Goal: Task Accomplishment & Management: Use online tool/utility

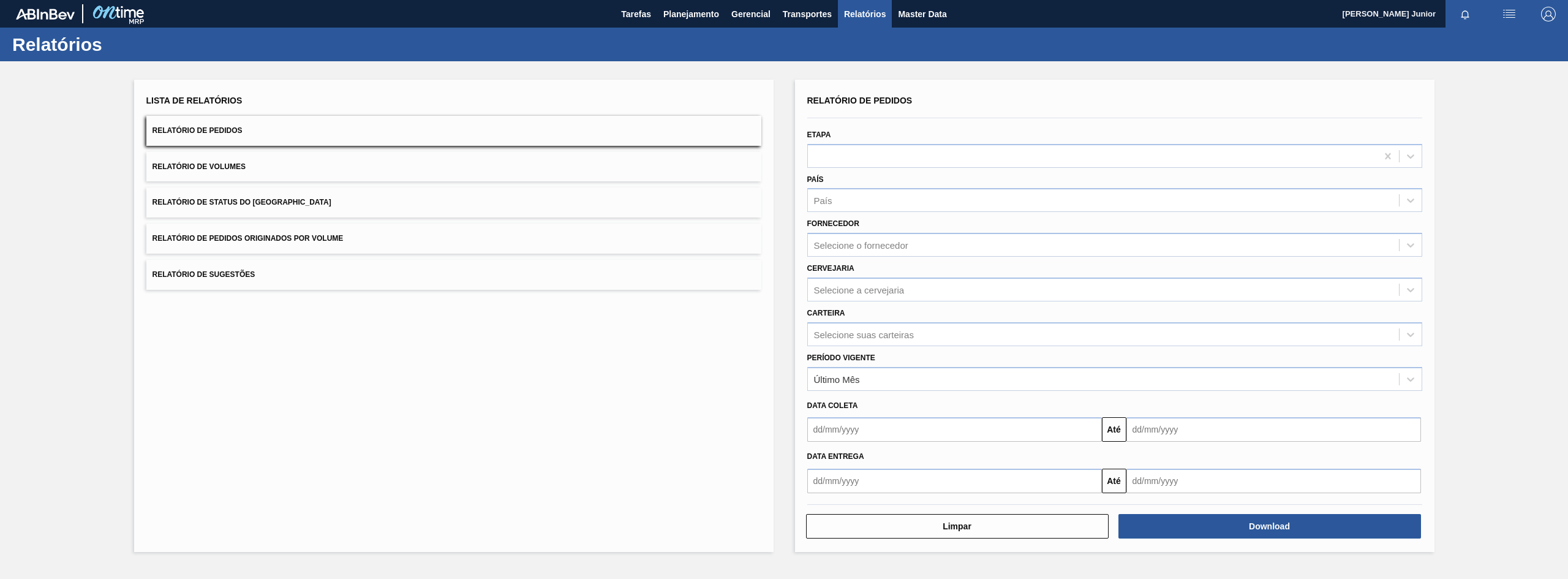
click at [313, 258] on div "Lista de Relatórios Relatório de Pedidos Relatório de Volumes Relatório de Stat…" at bounding box center [454, 191] width 615 height 198
click at [318, 244] on button "Relatório de Pedidos Originados por Volume" at bounding box center [454, 239] width 615 height 30
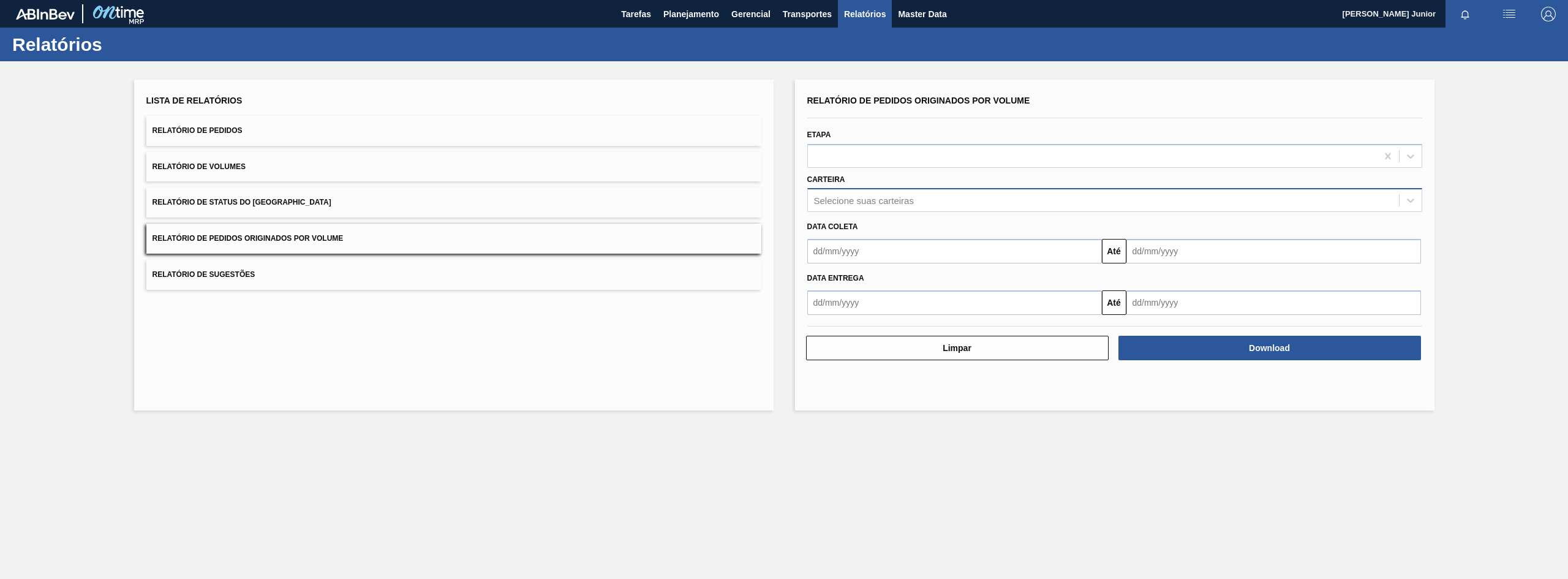
click at [871, 201] on div "Selecione suas carteiras" at bounding box center [863, 201] width 100 height 11
type input "garr"
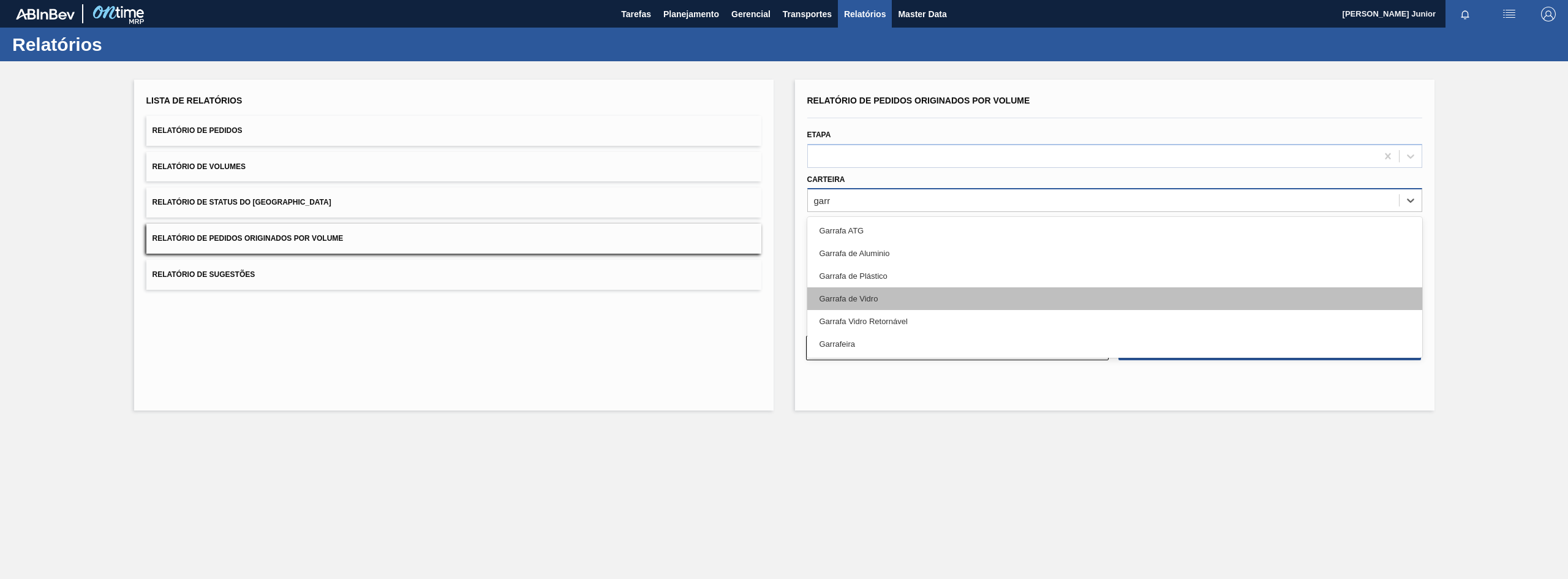
click at [840, 290] on div "Garrafa de Vidro" at bounding box center [1114, 299] width 615 height 23
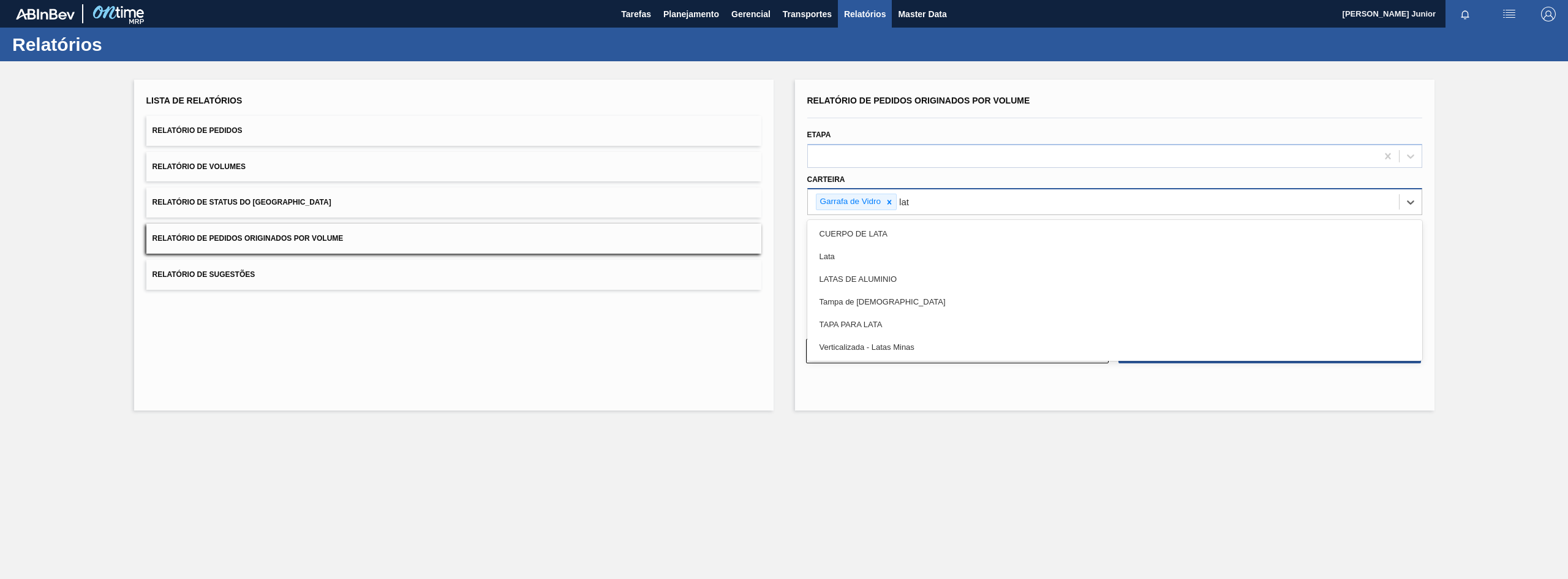
type input "lata"
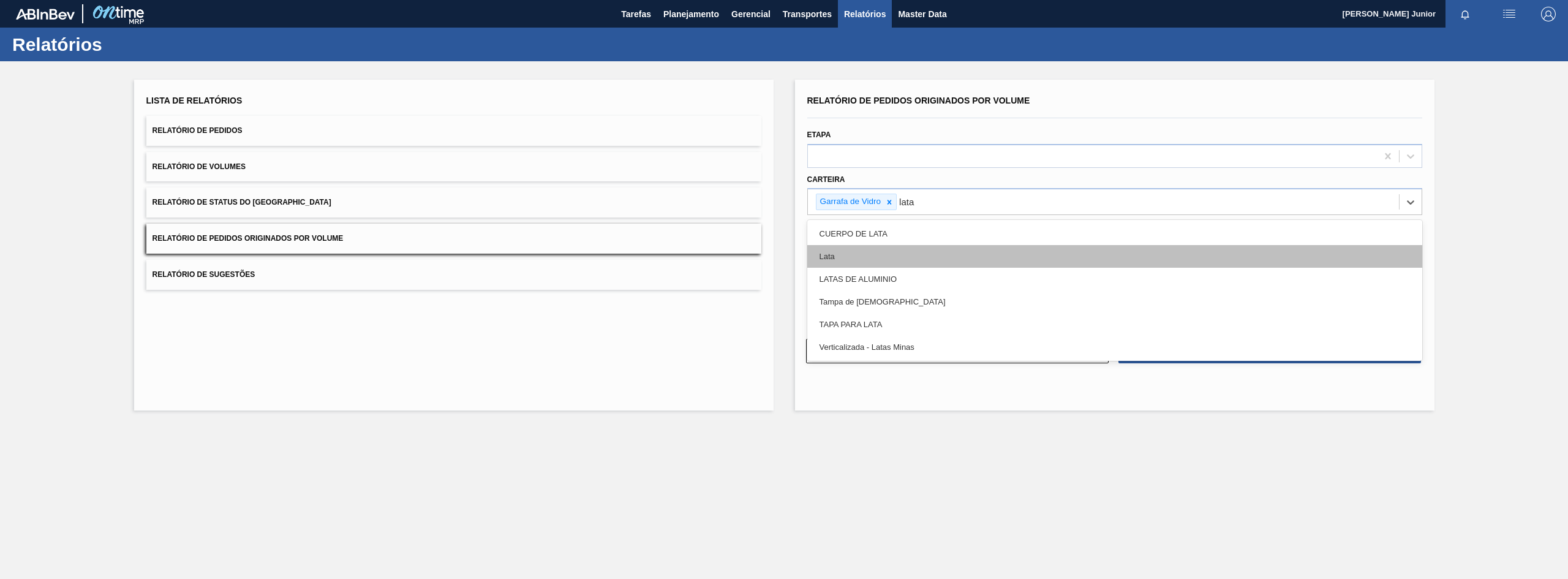
click at [915, 247] on div "Lata" at bounding box center [1114, 256] width 615 height 23
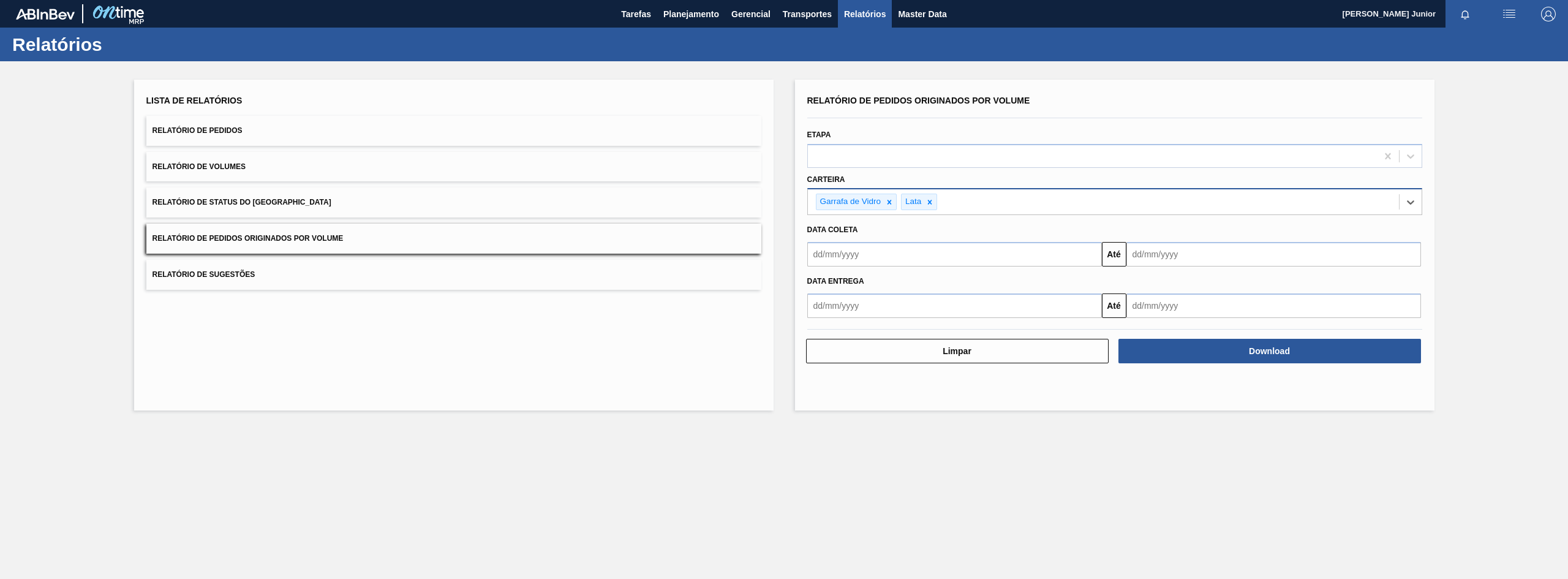
type input "a"
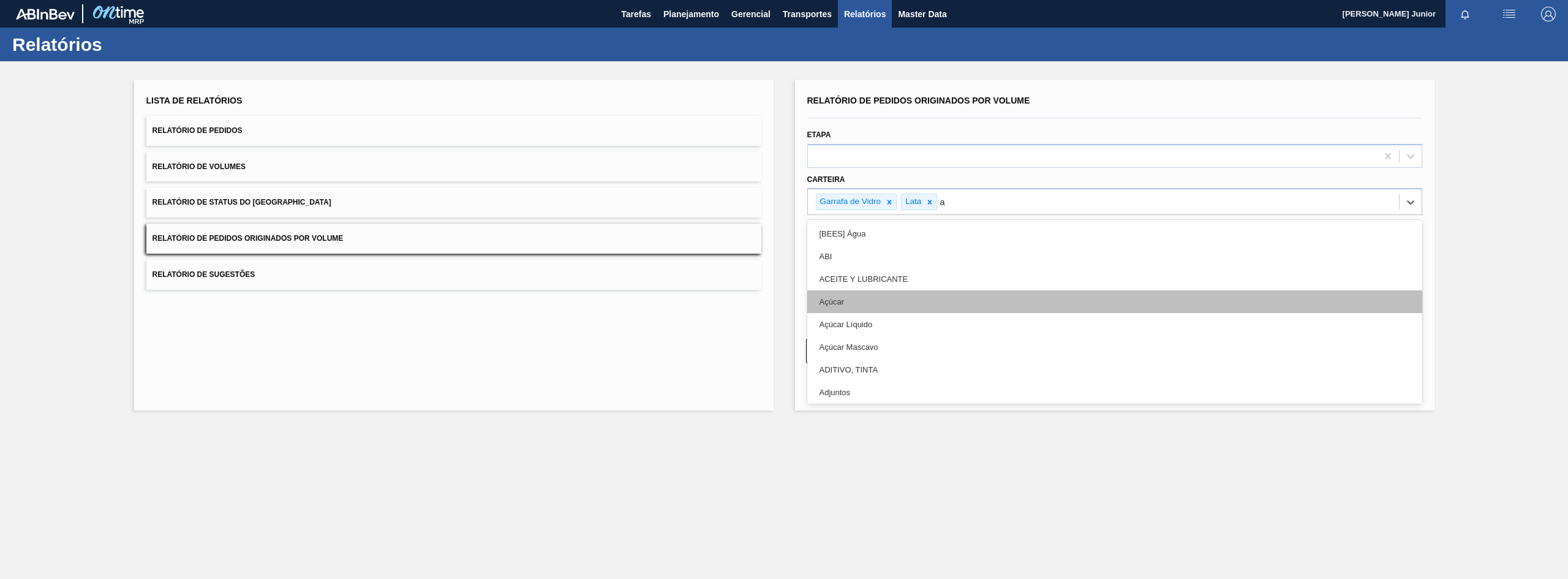
click at [882, 299] on div "Açúcar" at bounding box center [1114, 302] width 615 height 23
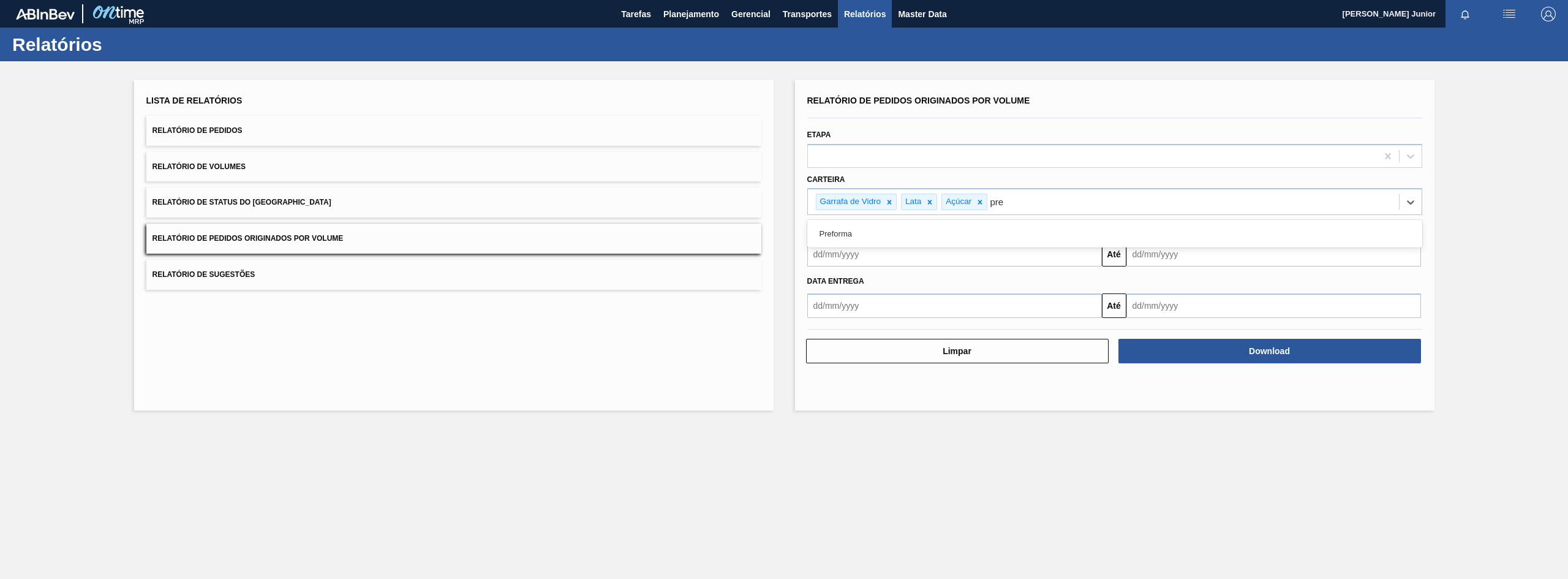
type input "pref"
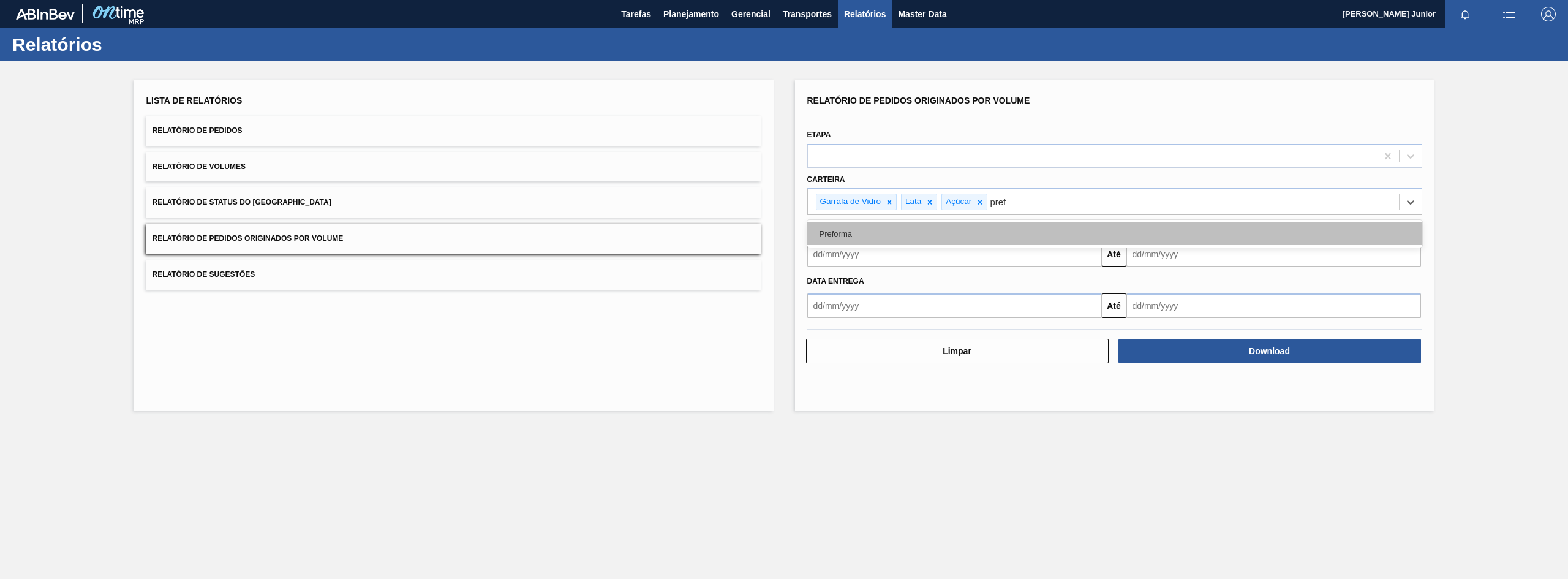
click at [894, 243] on div "Preforma" at bounding box center [1114, 234] width 615 height 23
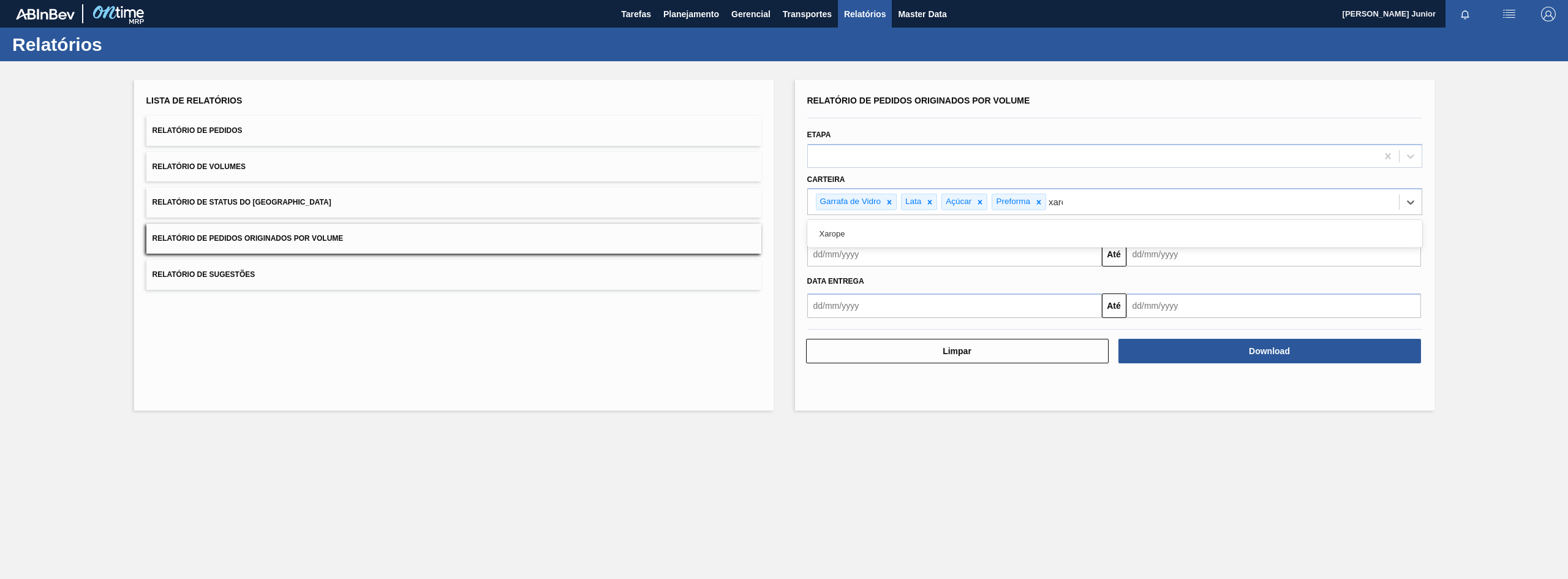
type input "xarop"
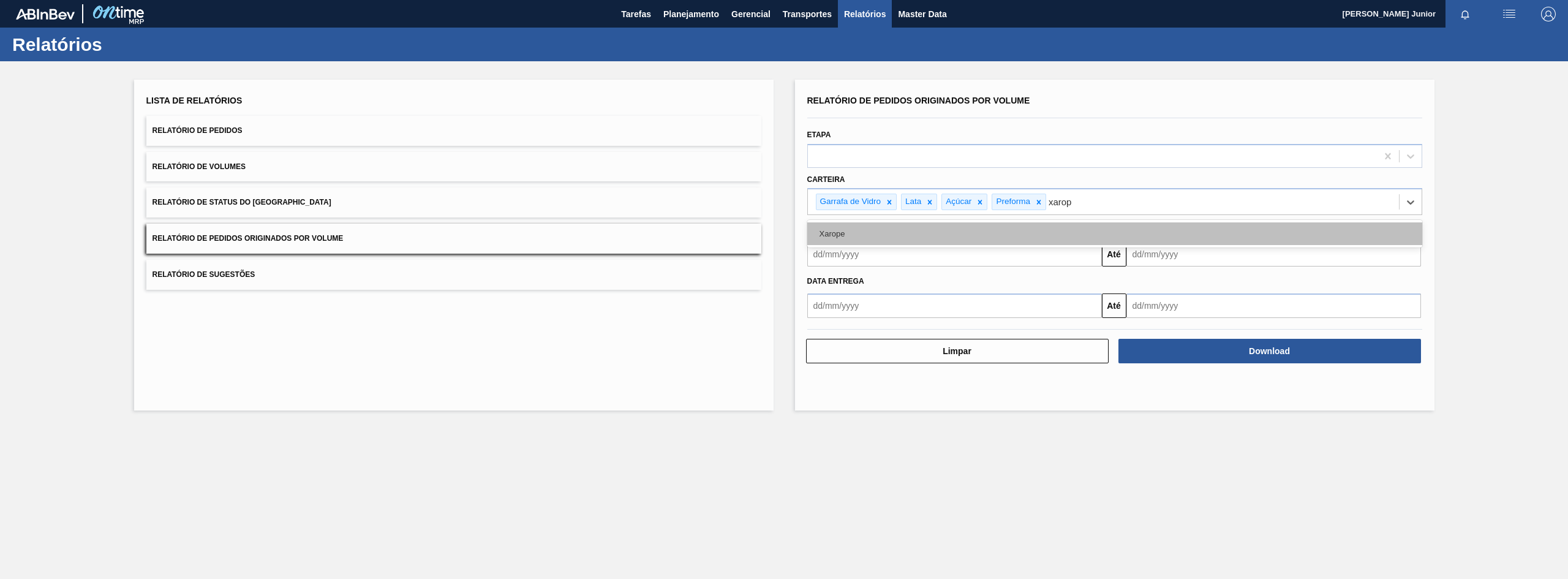
click at [1056, 226] on div "Xarope" at bounding box center [1114, 234] width 615 height 23
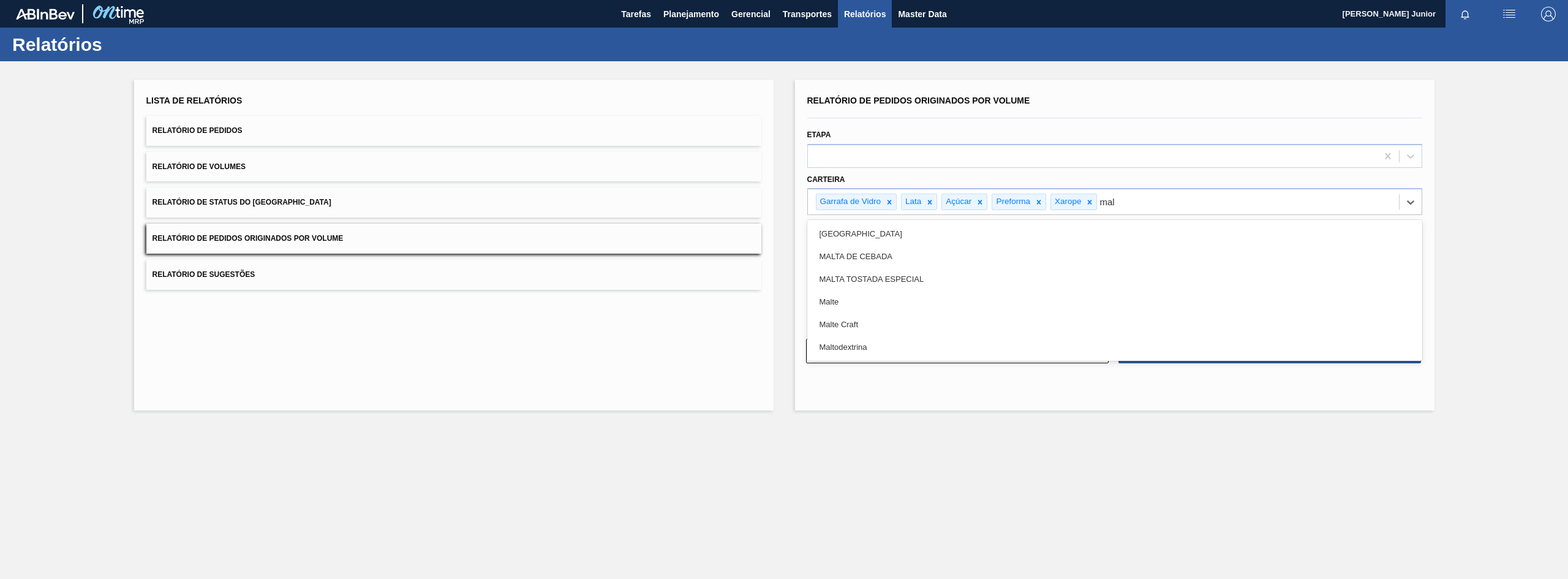
type input "malt"
drag, startPoint x: 1032, startPoint y: 300, endPoint x: 1005, endPoint y: 292, distance: 28.2
click at [1032, 300] on div "Malte" at bounding box center [1114, 302] width 615 height 23
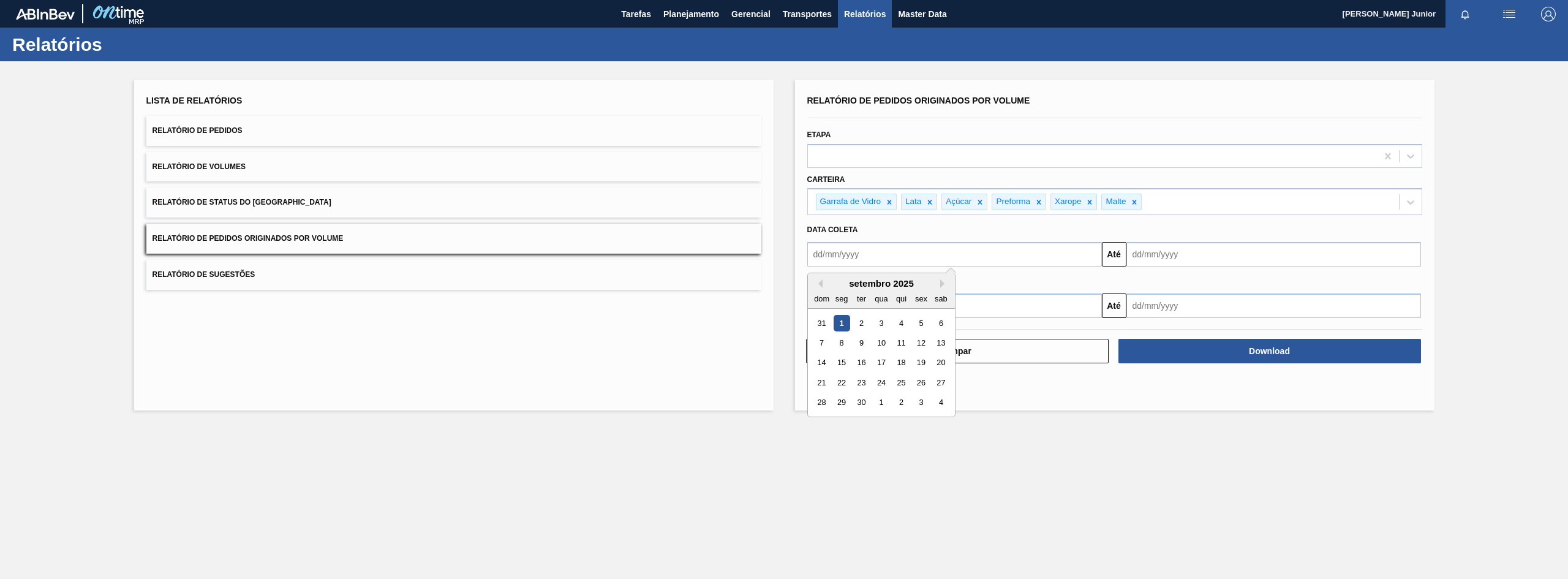
click at [855, 257] on input "text" at bounding box center [954, 254] width 295 height 25
click at [821, 285] on button "Previous Month" at bounding box center [818, 283] width 8 height 8
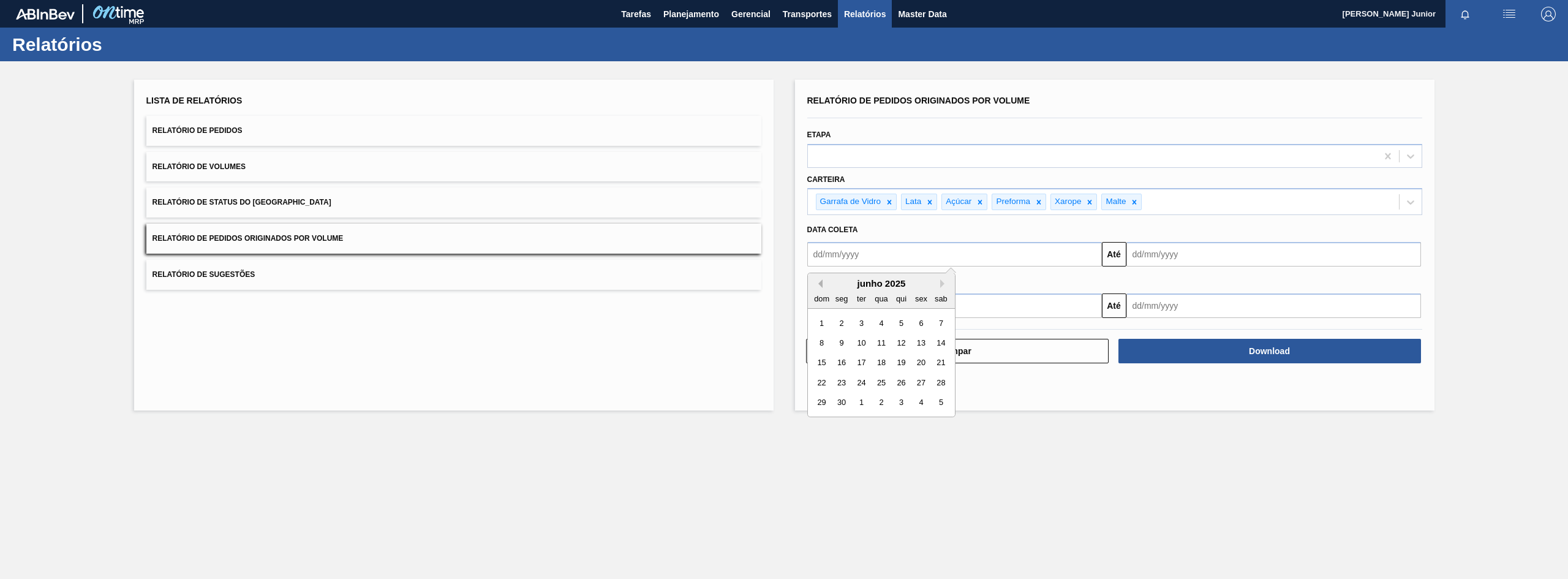
click at [821, 285] on button "Previous Month" at bounding box center [818, 283] width 8 height 8
click at [885, 320] on div "1" at bounding box center [881, 323] width 17 height 17
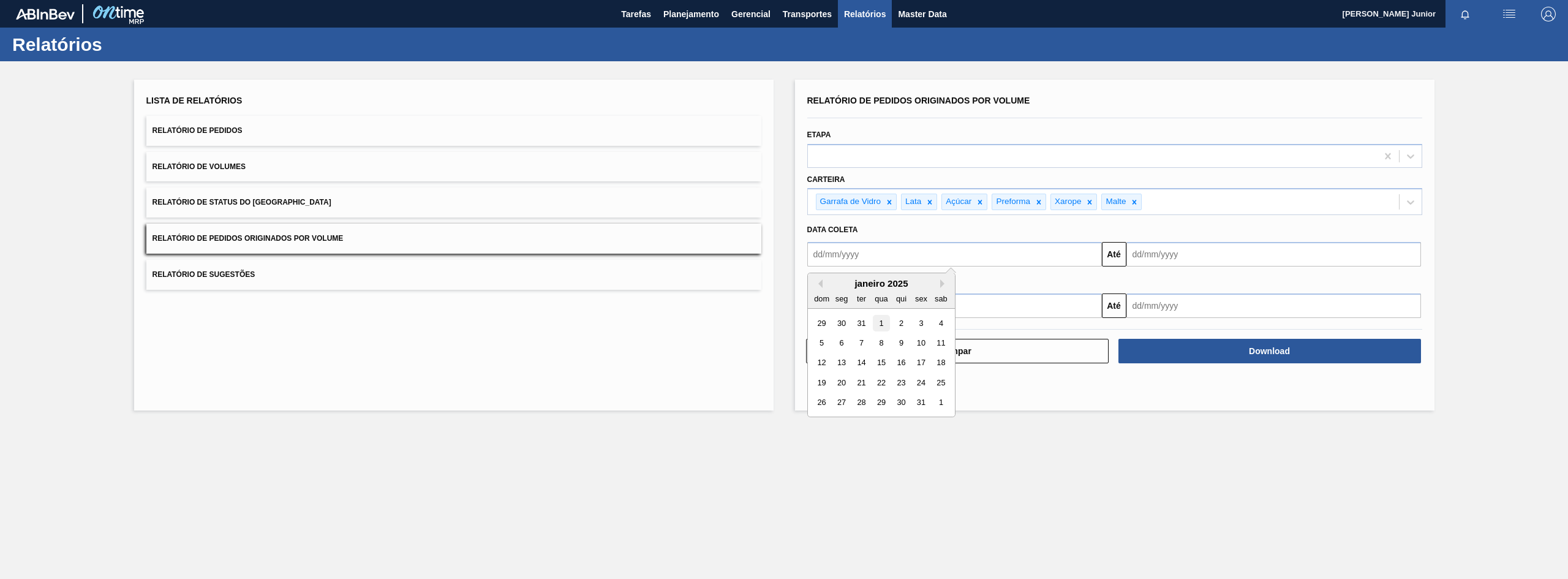
type input "[DATE]"
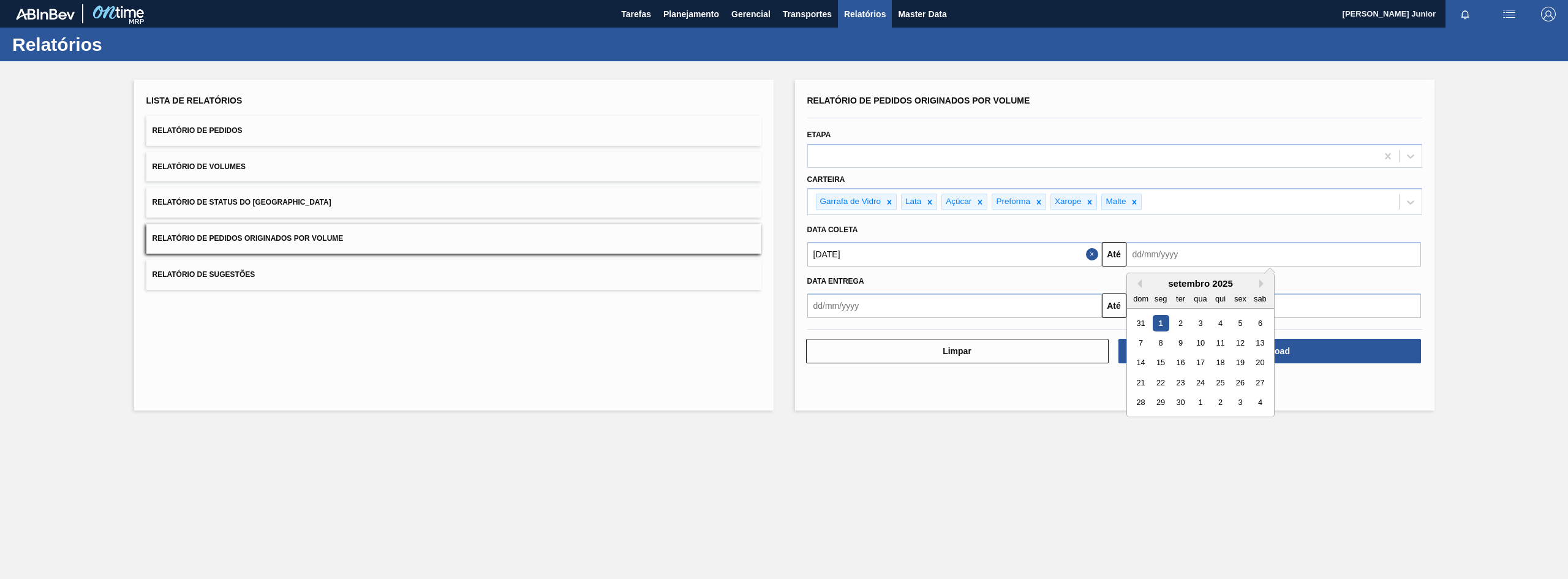
click at [1222, 261] on input "text" at bounding box center [1273, 254] width 295 height 25
click at [1146, 322] on div "31" at bounding box center [1141, 323] width 17 height 17
type input "[DATE]"
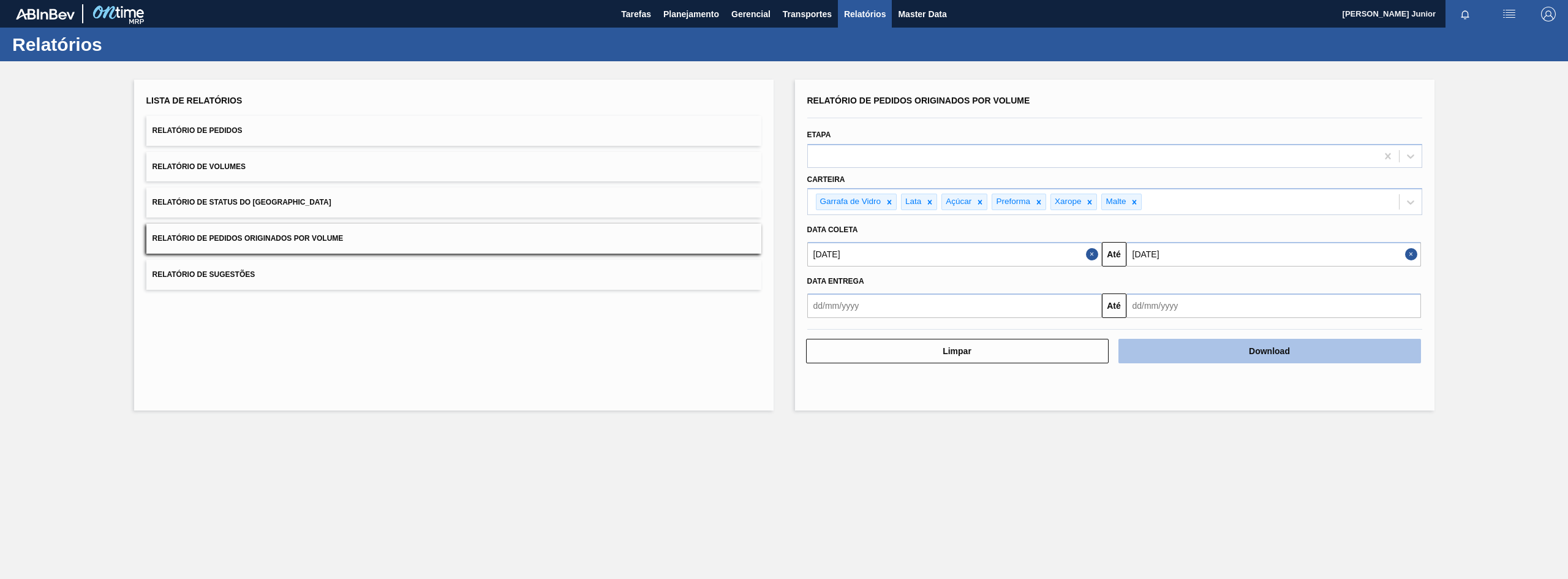
click at [1256, 353] on button "Download" at bounding box center [1270, 351] width 303 height 25
